Goal: Check status: Check status

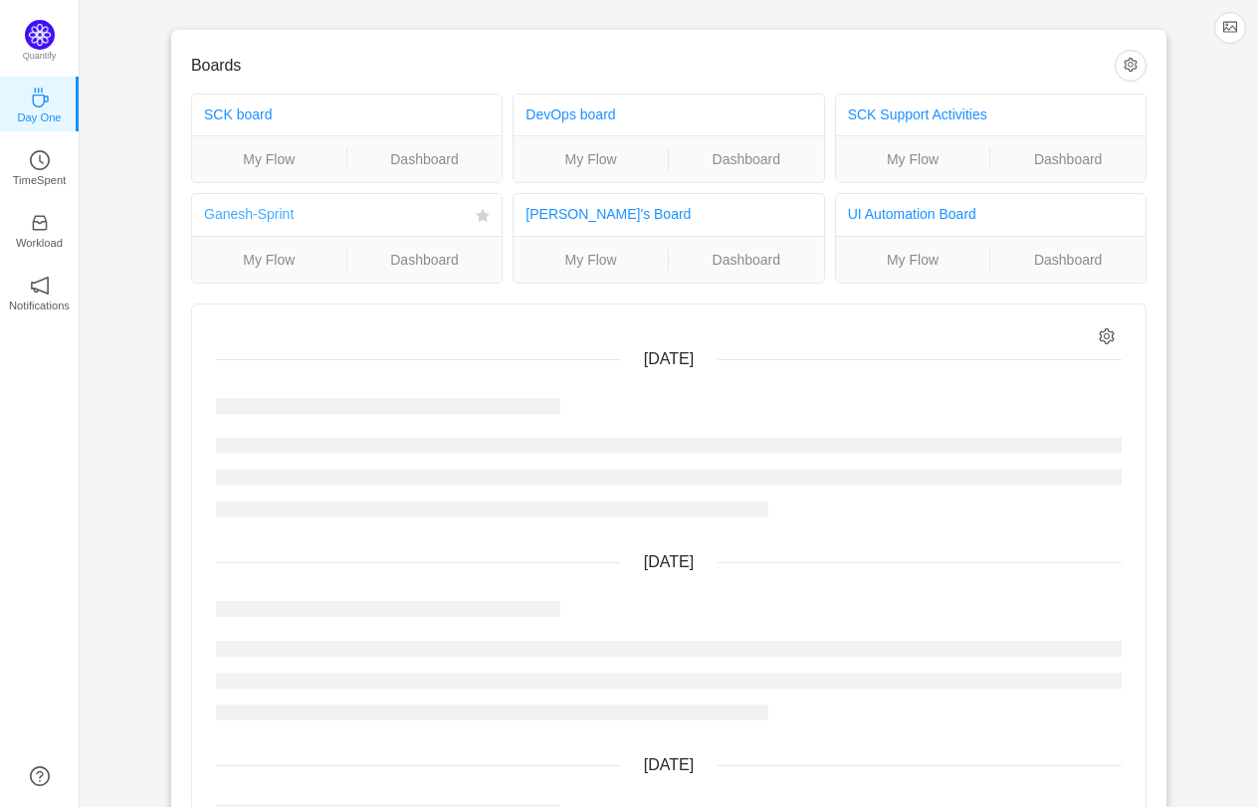
click at [282, 218] on link "Ganesh-Sprint" at bounding box center [249, 214] width 90 height 16
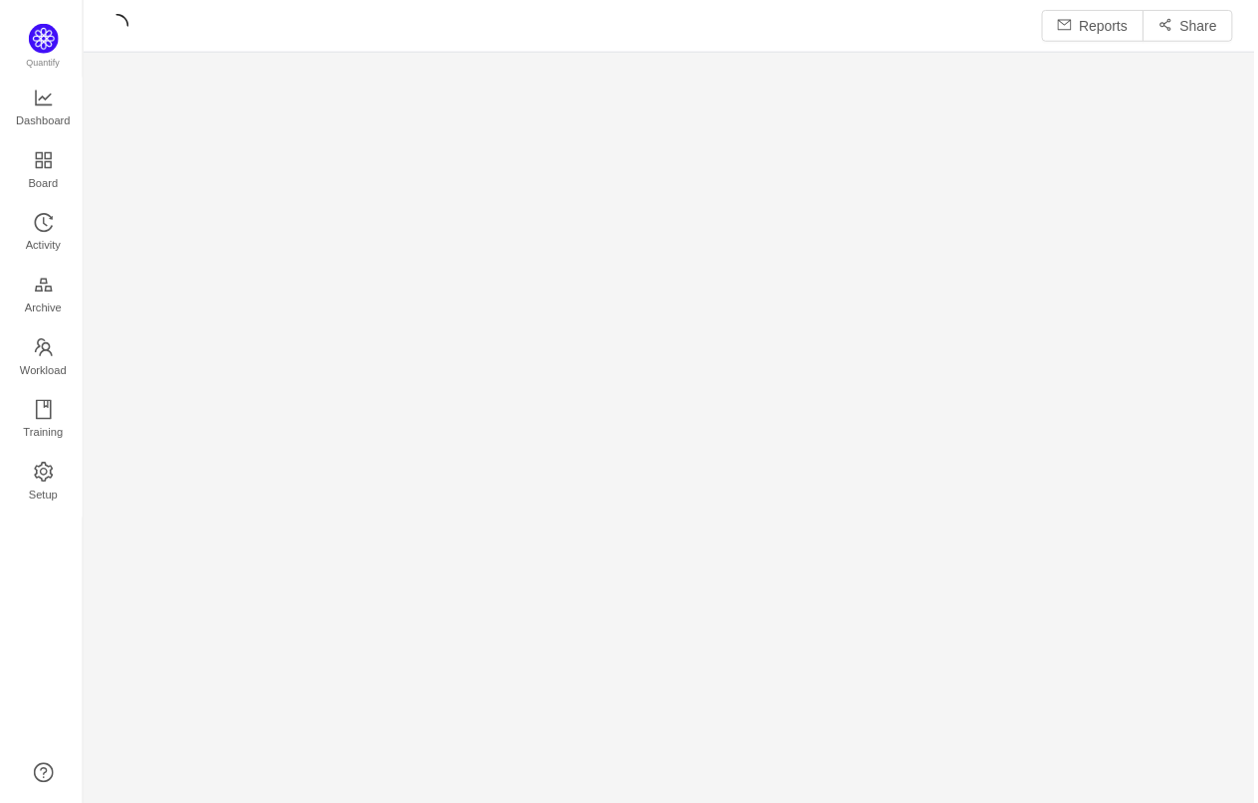
scroll to position [808, 1178]
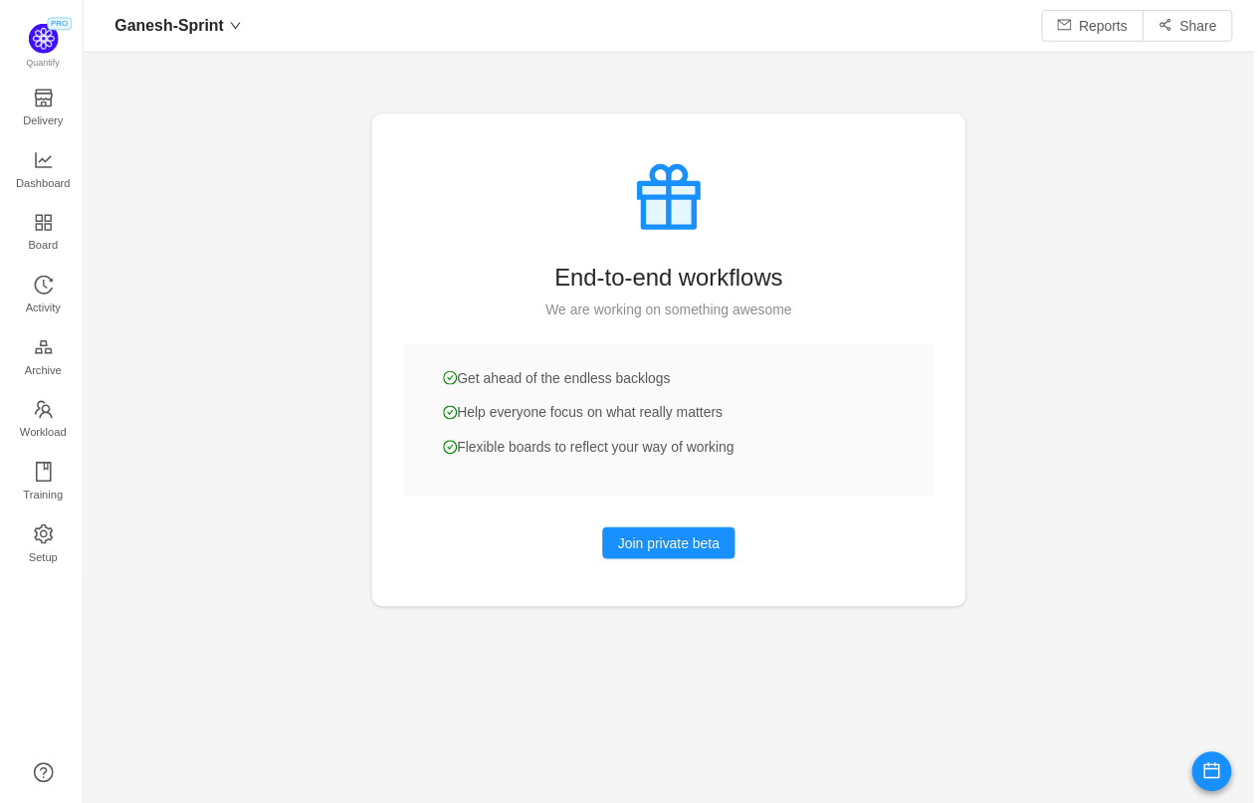
scroll to position [803, 1178]
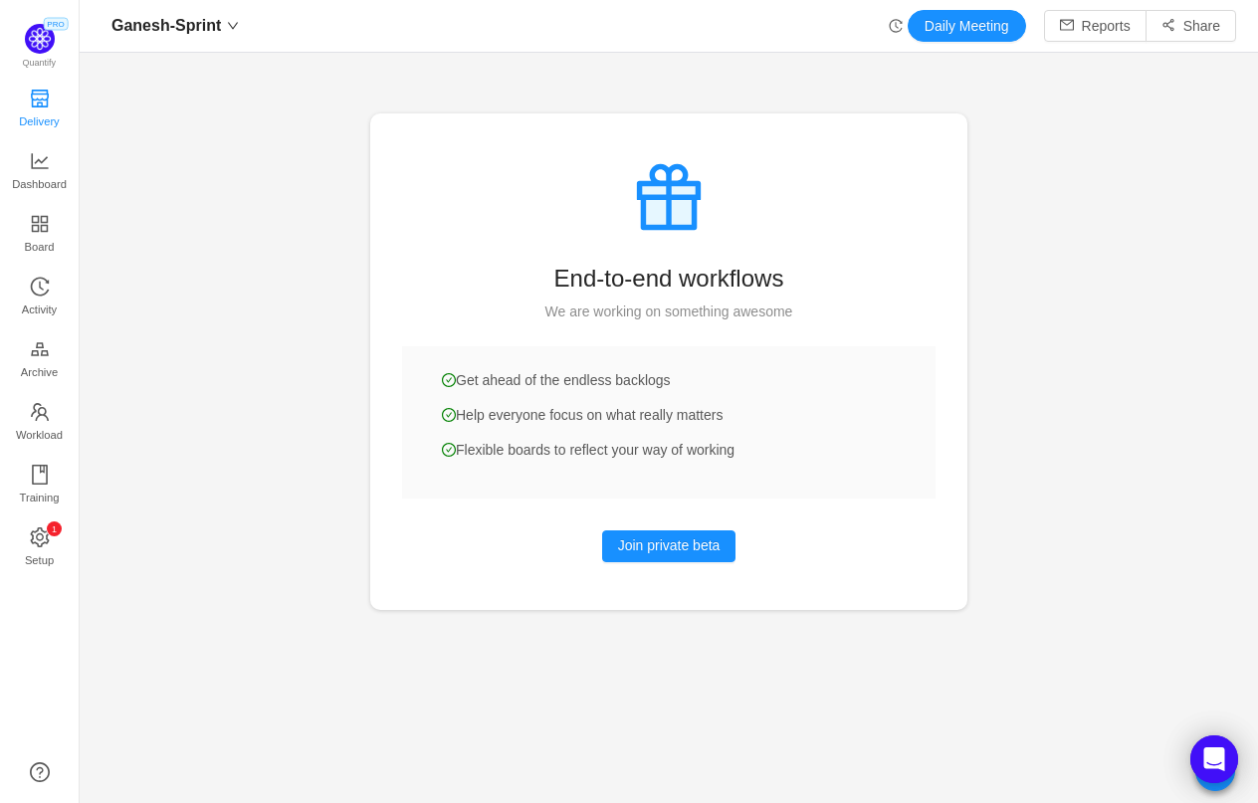
click at [39, 93] on icon "icon: shop" at bounding box center [40, 99] width 18 height 18
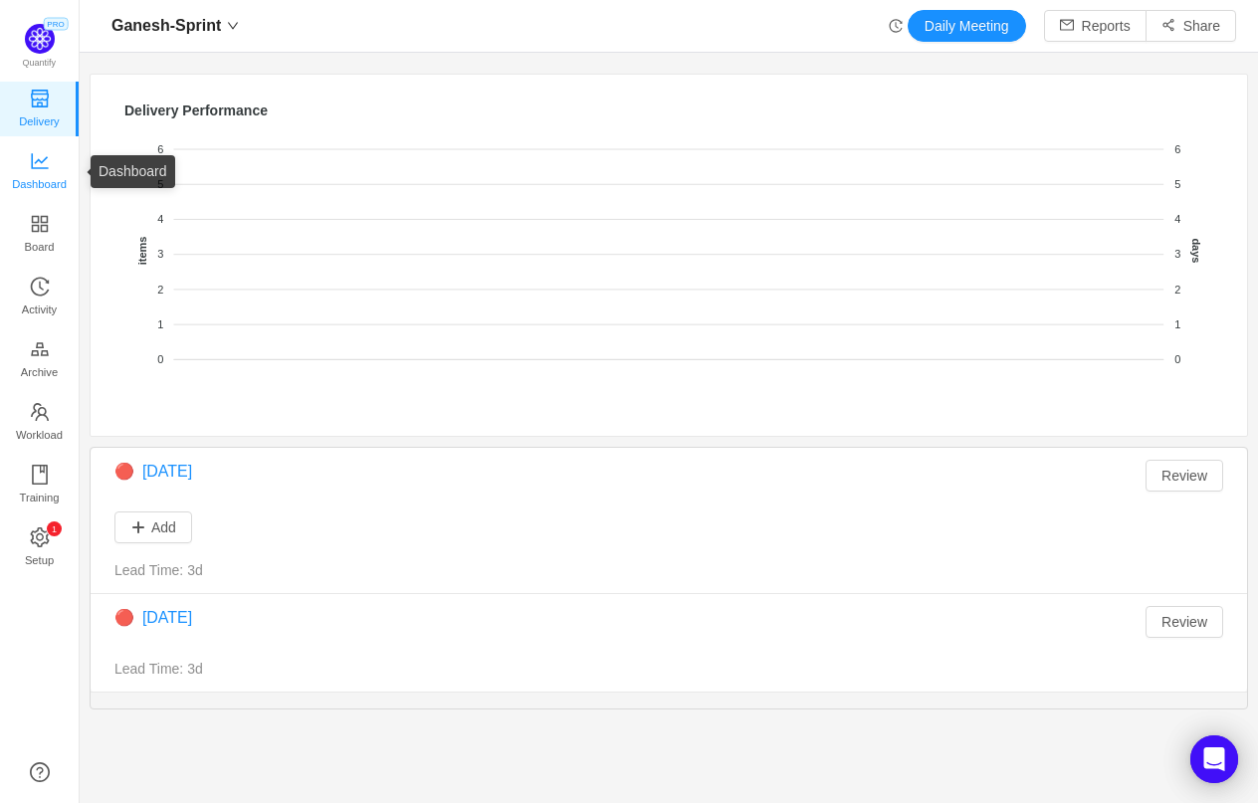
click at [55, 164] on span "Dashboard" at bounding box center [39, 184] width 55 height 40
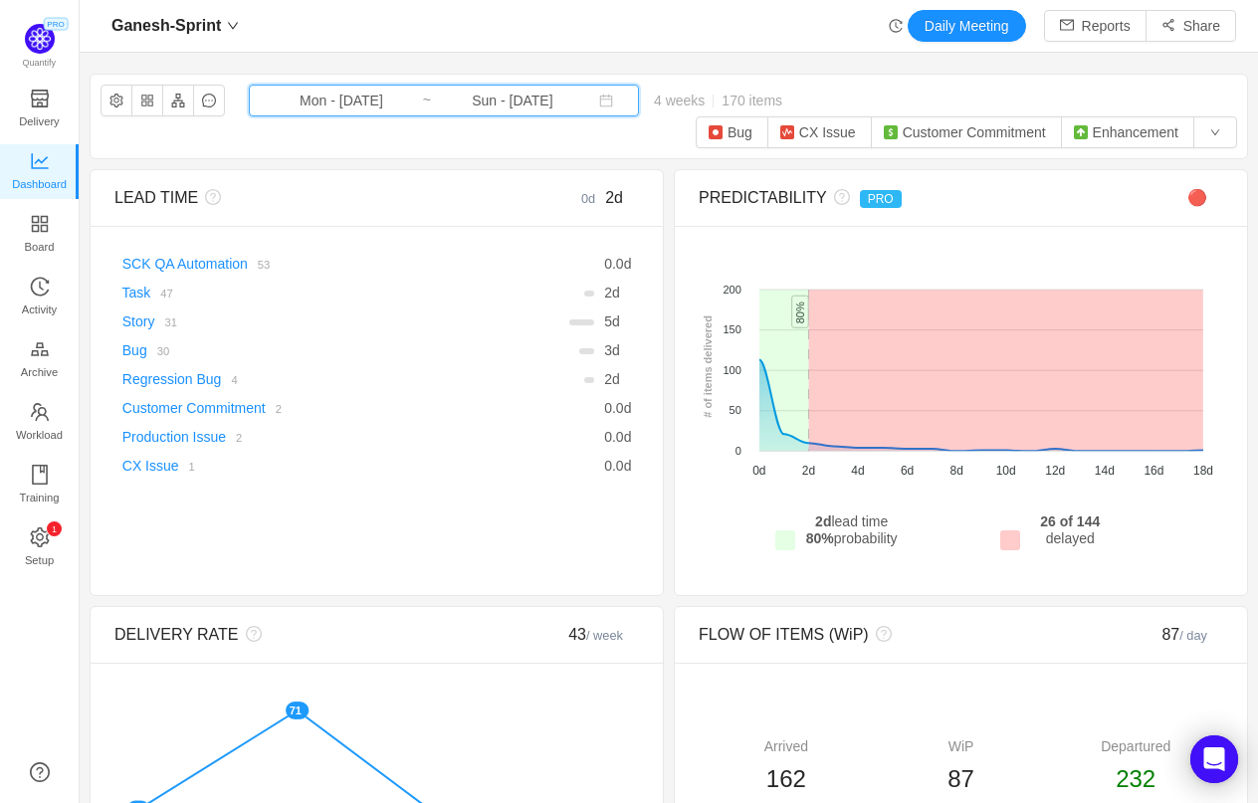
click at [600, 95] on icon "icon: calendar" at bounding box center [606, 101] width 13 height 13
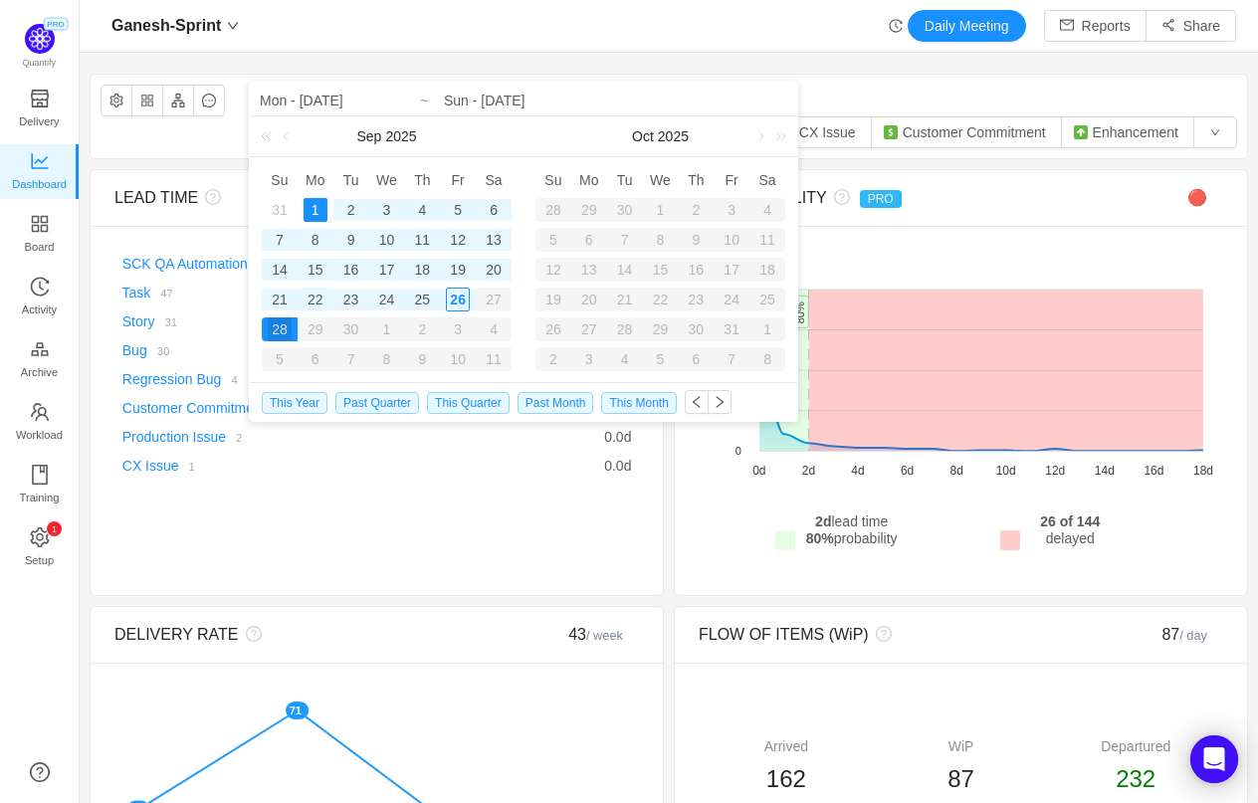
click at [316, 298] on div "22" at bounding box center [315, 300] width 24 height 24
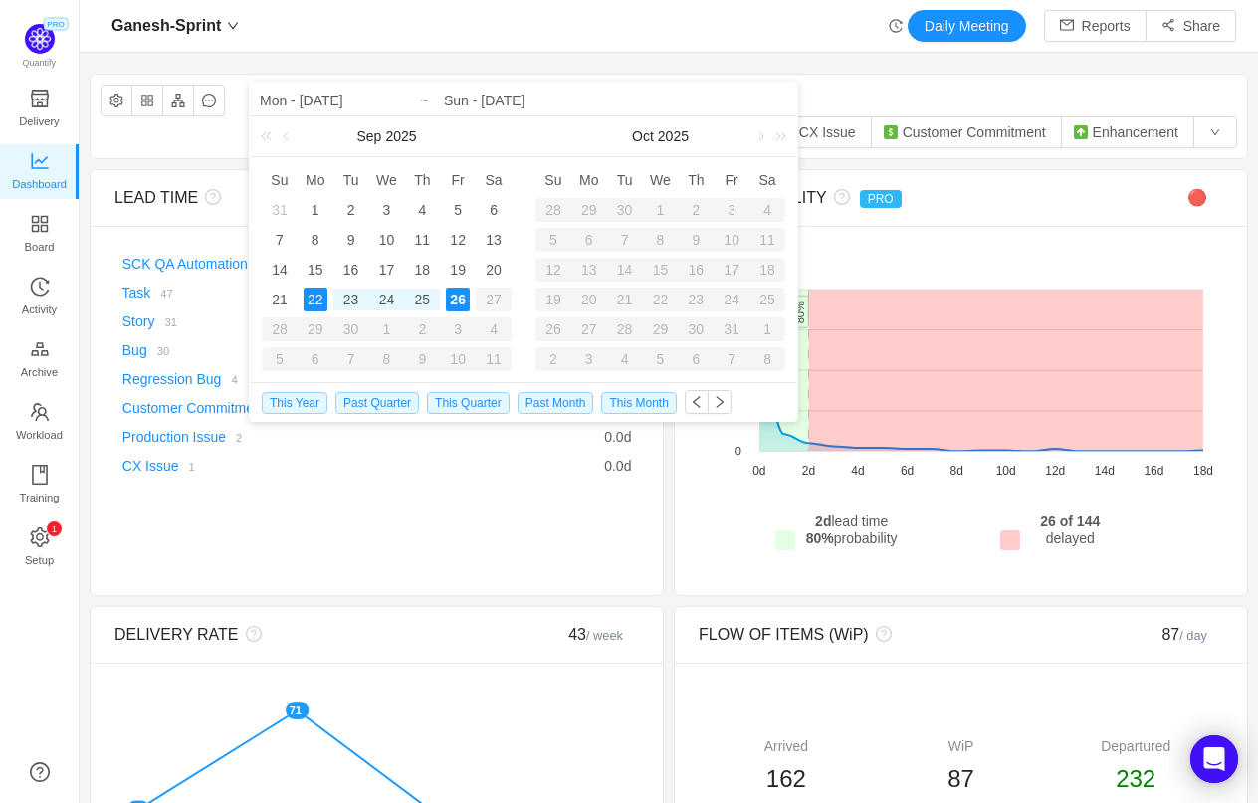
click at [461, 295] on div "26" at bounding box center [458, 300] width 24 height 24
type input "Mon - [DATE]"
type input "Fri - [DATE]"
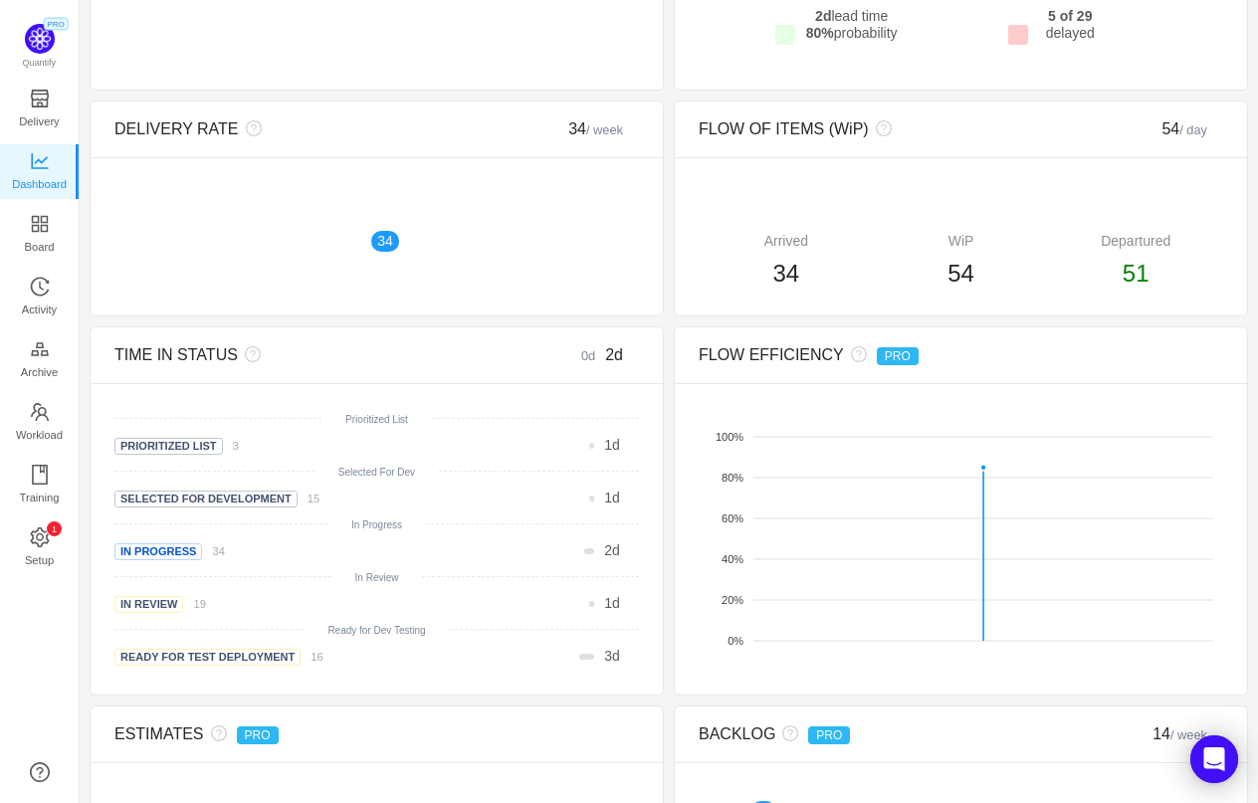
scroll to position [87, 0]
